Goal: Information Seeking & Learning: Learn about a topic

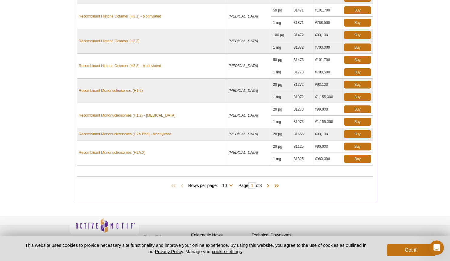
scroll to position [376, 0]
click at [270, 186] on span at bounding box center [268, 186] width 6 height 6
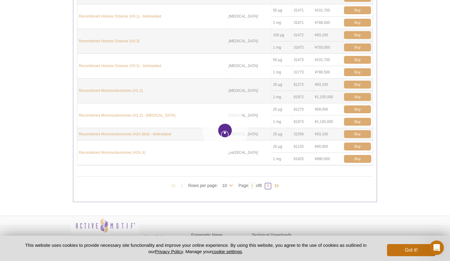
type input "2"
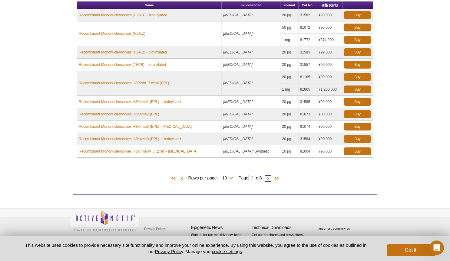
scroll to position [321, 0]
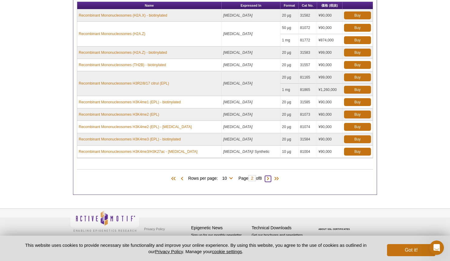
click at [270, 178] on span at bounding box center [268, 179] width 6 height 6
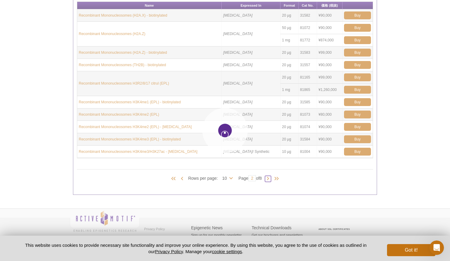
type input "3"
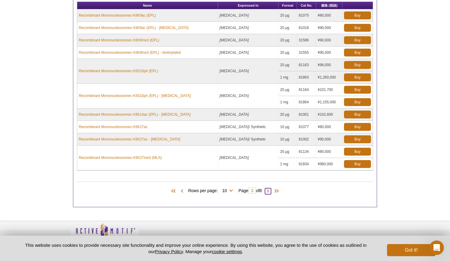
click at [270, 191] on span at bounding box center [268, 191] width 6 height 6
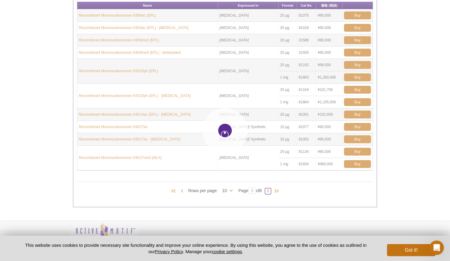
type input "4"
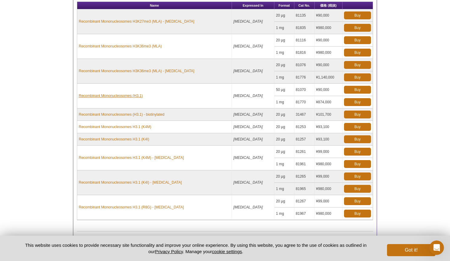
click at [119, 95] on link "Recombinant Mononucleosomes (H3.1)" at bounding box center [111, 95] width 64 height 5
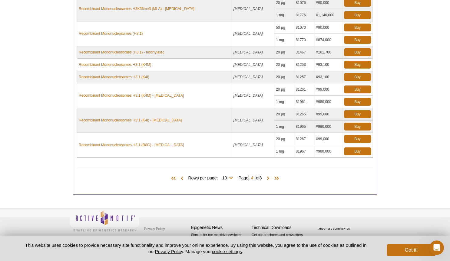
scroll to position [383, 0]
click at [270, 177] on span at bounding box center [268, 179] width 6 height 6
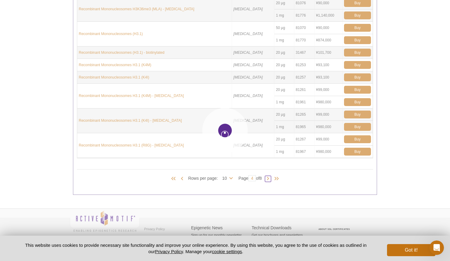
type input "5"
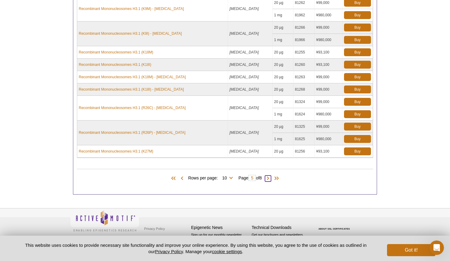
scroll to position [346, 0]
click at [179, 179] on span at bounding box center [182, 179] width 6 height 6
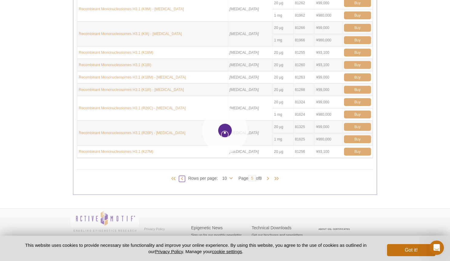
type input "4"
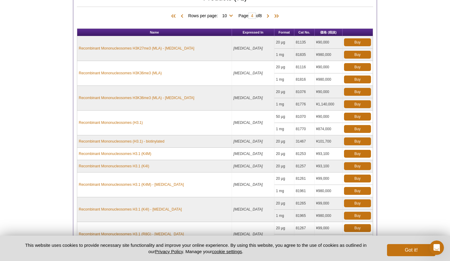
scroll to position [294, 0]
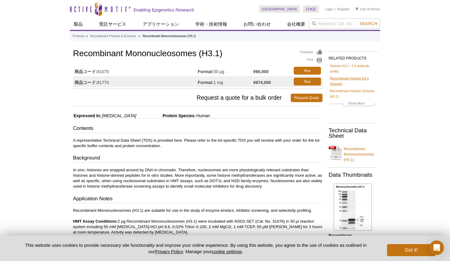
click at [355, 79] on link "Recombinant Histone H3.1 (Human)" at bounding box center [352, 81] width 46 height 11
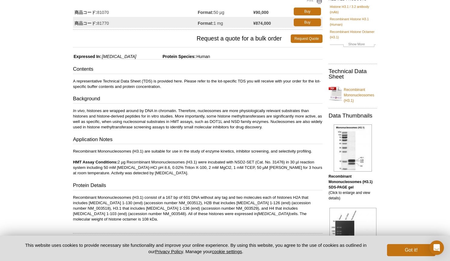
scroll to position [60, 0]
click at [363, 94] on link "Recombinant Mononucleosomes (H3.1)" at bounding box center [352, 93] width 48 height 20
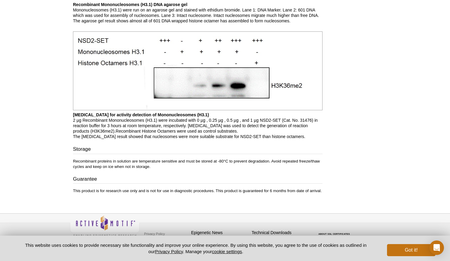
scroll to position [646, 0]
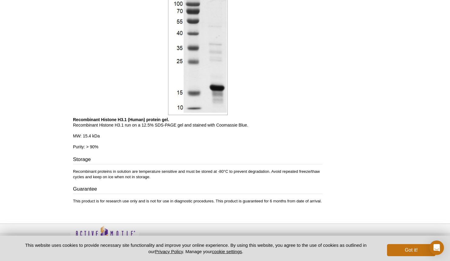
scroll to position [379, 0]
